Goal: Information Seeking & Learning: Learn about a topic

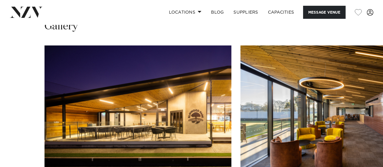
scroll to position [545, 0]
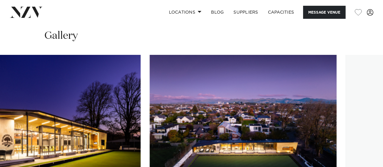
click at [44, 87] on img "3 / 26" at bounding box center [47, 122] width 187 height 137
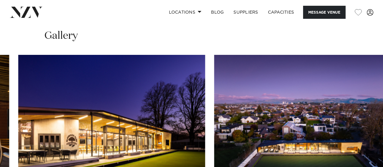
click at [110, 84] on img "3 / 26" at bounding box center [111, 122] width 187 height 137
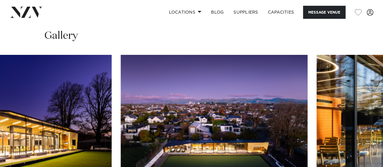
click at [235, 90] on img "4 / 26" at bounding box center [214, 122] width 187 height 137
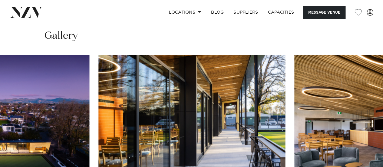
click at [160, 96] on img "5 / 26" at bounding box center [191, 122] width 187 height 137
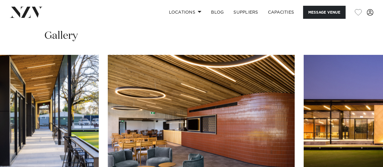
click at [210, 95] on img "6 / 26" at bounding box center [201, 122] width 187 height 137
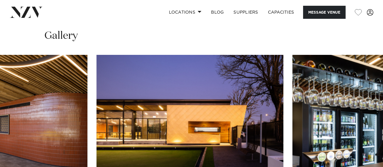
click at [156, 97] on img "7 / 26" at bounding box center [190, 122] width 187 height 137
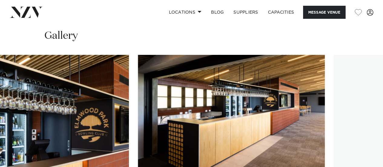
click at [33, 72] on img "8 / 26" at bounding box center [35, 122] width 187 height 137
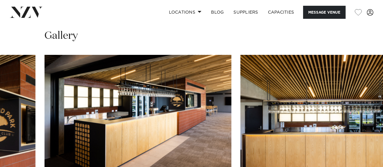
click at [350, 107] on img "10 / 26" at bounding box center [333, 122] width 187 height 137
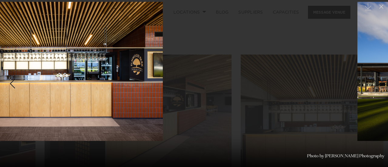
drag, startPoint x: 236, startPoint y: 79, endPoint x: 85, endPoint y: 68, distance: 151.8
click at [85, 68] on img at bounding box center [58, 71] width 208 height 139
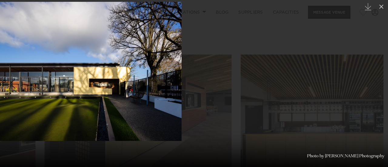
drag, startPoint x: 248, startPoint y: 112, endPoint x: 117, endPoint y: 104, distance: 130.8
click at [117, 104] on img at bounding box center [77, 71] width 208 height 139
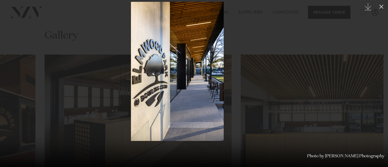
drag, startPoint x: 204, startPoint y: 99, endPoint x: 182, endPoint y: 98, distance: 21.8
click at [182, 98] on img at bounding box center [177, 71] width 93 height 139
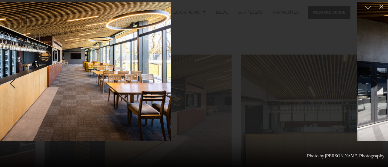
drag, startPoint x: 223, startPoint y: 85, endPoint x: 83, endPoint y: 71, distance: 140.6
click at [79, 72] on img at bounding box center [58, 71] width 224 height 139
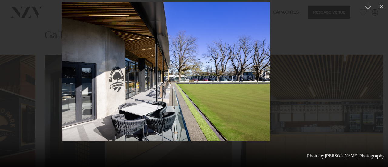
drag, startPoint x: 251, startPoint y: 71, endPoint x: 144, endPoint y: 69, distance: 106.6
click at [145, 70] on img at bounding box center [165, 71] width 208 height 139
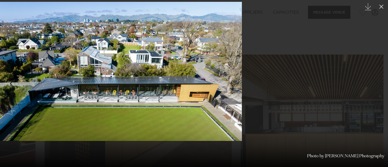
drag, startPoint x: 220, startPoint y: 96, endPoint x: 137, endPoint y: 93, distance: 83.3
click at [136, 94] on img at bounding box center [118, 71] width 247 height 139
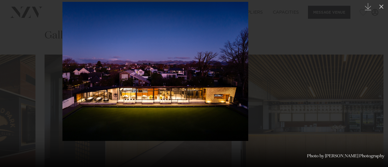
drag, startPoint x: 204, startPoint y: 99, endPoint x: 153, endPoint y: 98, distance: 51.2
click at [153, 98] on img at bounding box center [155, 71] width 186 height 139
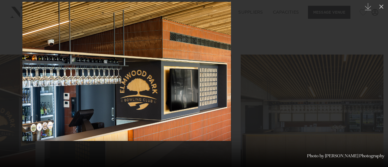
drag, startPoint x: 208, startPoint y: 93, endPoint x: 136, endPoint y: 95, distance: 72.1
click at [136, 95] on img at bounding box center [126, 71] width 208 height 139
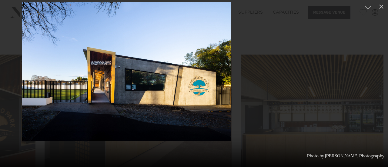
drag, startPoint x: 204, startPoint y: 91, endPoint x: 132, endPoint y: 91, distance: 72.4
click at [132, 91] on img at bounding box center [126, 71] width 208 height 139
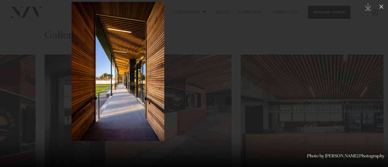
drag, startPoint x: 194, startPoint y: 90, endPoint x: 109, endPoint y: 89, distance: 85.1
click at [109, 89] on img at bounding box center [117, 71] width 93 height 139
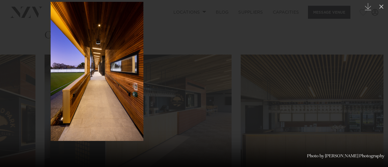
drag, startPoint x: 206, startPoint y: 92, endPoint x: 94, endPoint y: 94, distance: 112.7
click at [94, 94] on img at bounding box center [97, 71] width 93 height 139
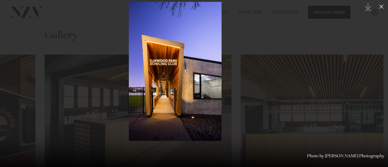
drag, startPoint x: 200, startPoint y: 98, endPoint x: 70, endPoint y: 98, distance: 130.2
click at [129, 99] on img at bounding box center [175, 71] width 93 height 139
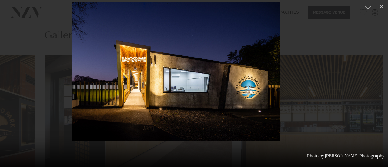
drag, startPoint x: 208, startPoint y: 98, endPoint x: 85, endPoint y: 94, distance: 123.6
click at [85, 94] on img at bounding box center [176, 71] width 208 height 139
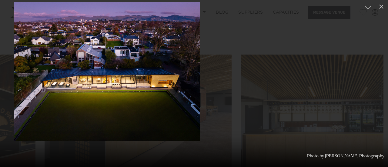
drag, startPoint x: 197, startPoint y: 100, endPoint x: 105, endPoint y: 98, distance: 92.7
click at [105, 98] on img at bounding box center [107, 71] width 186 height 139
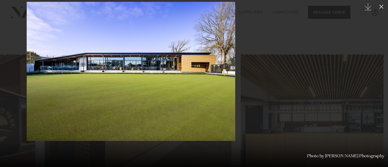
drag, startPoint x: 201, startPoint y: 94, endPoint x: 117, endPoint y: 94, distance: 84.8
click at [117, 94] on img at bounding box center [131, 71] width 208 height 139
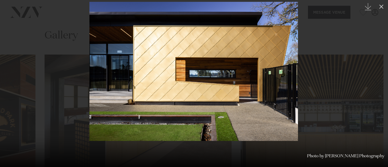
drag, startPoint x: 167, startPoint y: 94, endPoint x: 80, endPoint y: 96, distance: 87.8
click at [89, 96] on img at bounding box center [193, 71] width 208 height 139
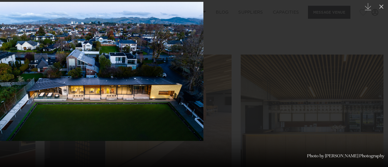
drag, startPoint x: 223, startPoint y: 87, endPoint x: 126, endPoint y: 91, distance: 97.3
click at [124, 92] on img at bounding box center [99, 71] width 209 height 139
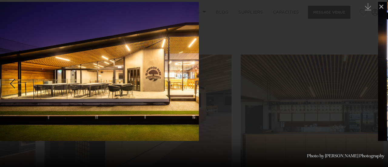
drag, startPoint x: 215, startPoint y: 89, endPoint x: 112, endPoint y: 89, distance: 102.9
click at [112, 89] on img at bounding box center [94, 71] width 208 height 139
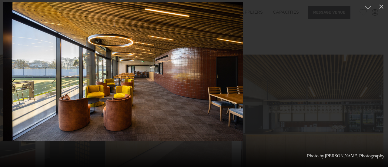
drag, startPoint x: 230, startPoint y: 90, endPoint x: 126, endPoint y: 91, distance: 104.5
click at [126, 91] on img at bounding box center [122, 71] width 239 height 139
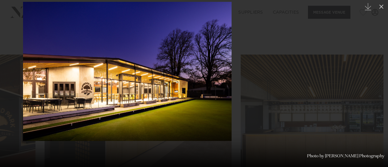
drag, startPoint x: 214, startPoint y: 86, endPoint x: 110, endPoint y: 87, distance: 103.9
click at [105, 87] on img at bounding box center [127, 71] width 208 height 139
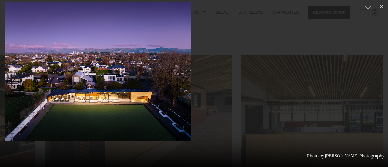
drag, startPoint x: 206, startPoint y: 93, endPoint x: 110, endPoint y: 92, distance: 96.0
click at [102, 94] on img at bounding box center [98, 71] width 186 height 139
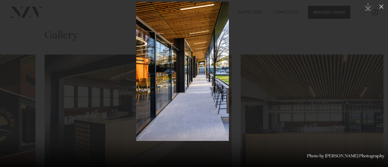
drag, startPoint x: 176, startPoint y: 94, endPoint x: 78, endPoint y: 91, distance: 98.7
click at [136, 91] on img at bounding box center [182, 71] width 93 height 139
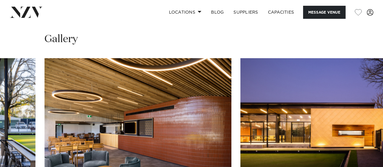
scroll to position [515, 0]
